Goal: Navigation & Orientation: Understand site structure

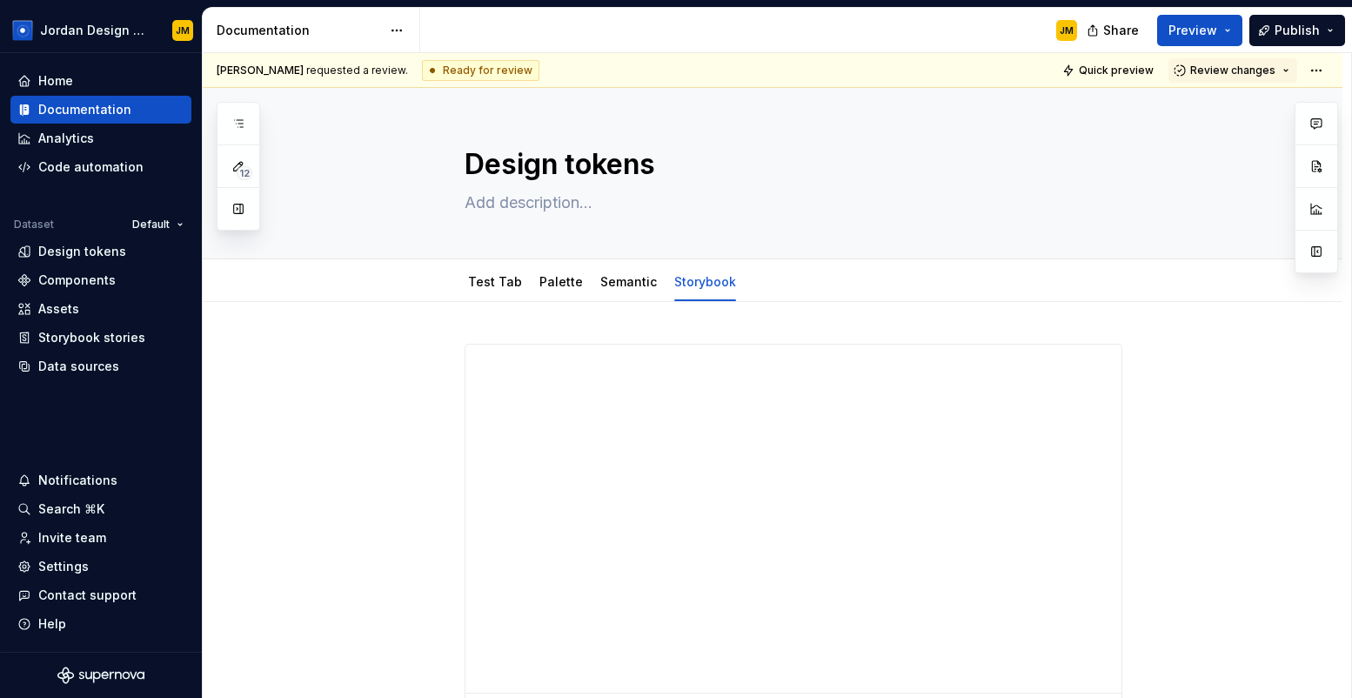
scroll to position [109, 0]
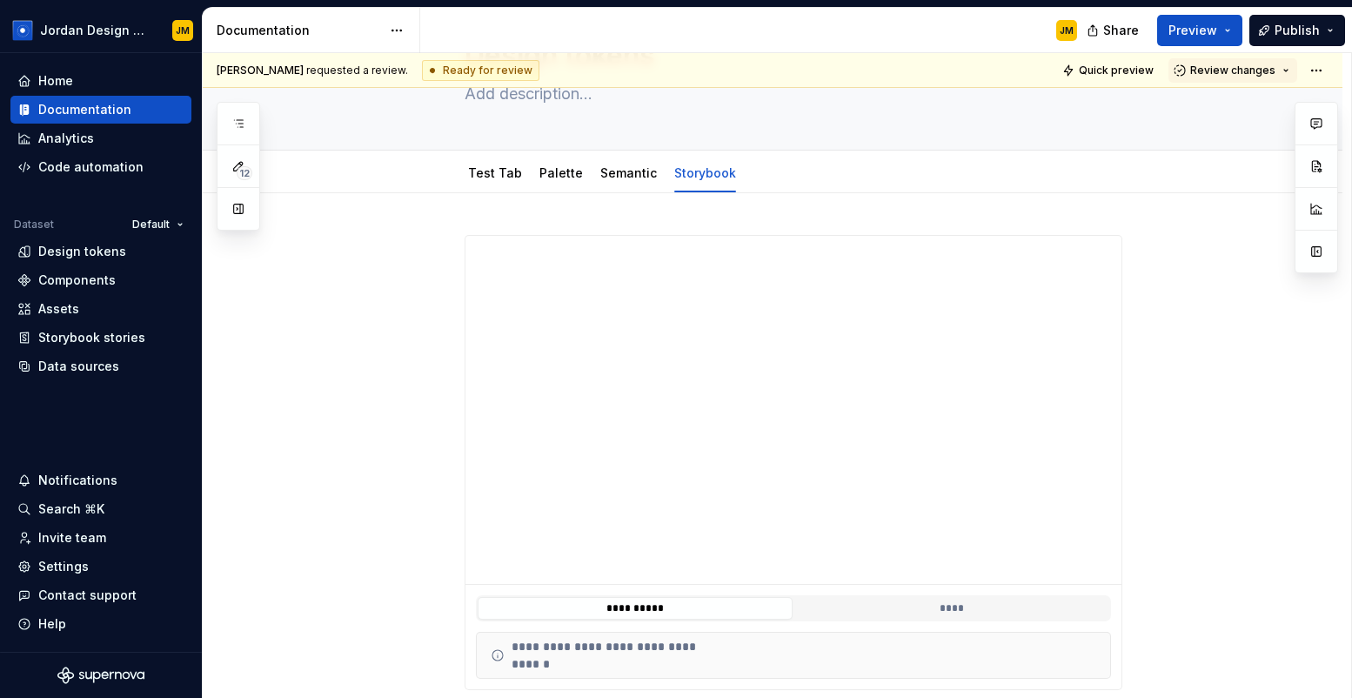
type textarea "*"
